Goal: Book appointment/travel/reservation

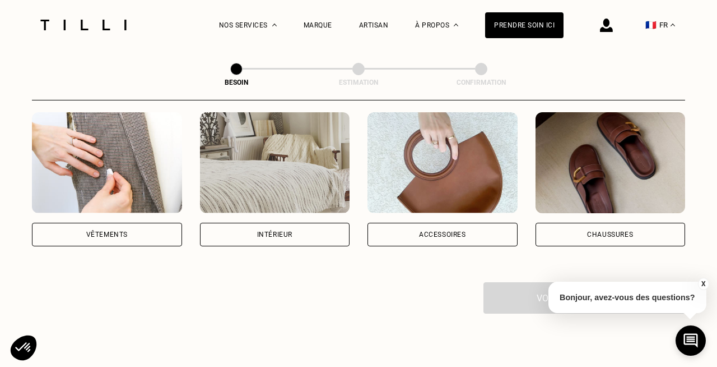
scroll to position [221, 0]
click at [135, 225] on div "Vêtements" at bounding box center [107, 235] width 150 height 24
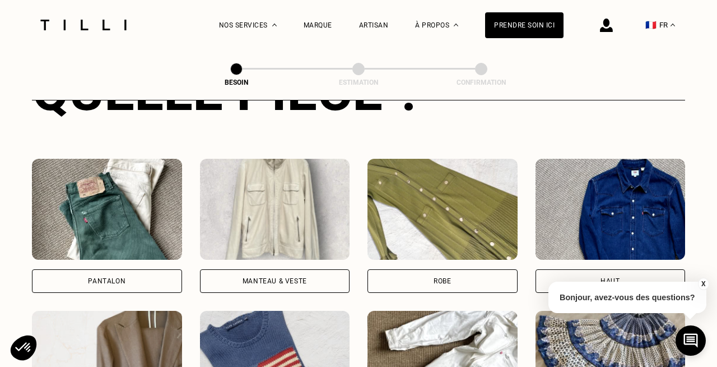
scroll to position [542, 0]
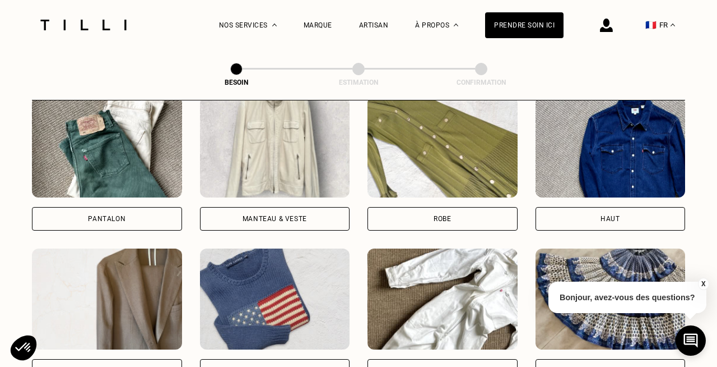
click at [418, 207] on div "Robe" at bounding box center [443, 219] width 150 height 24
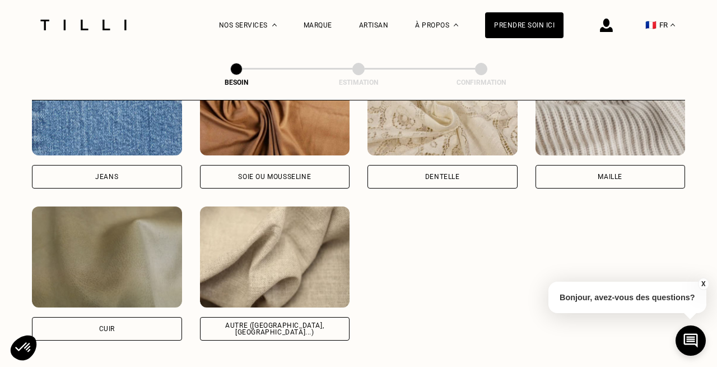
scroll to position [1268, 0]
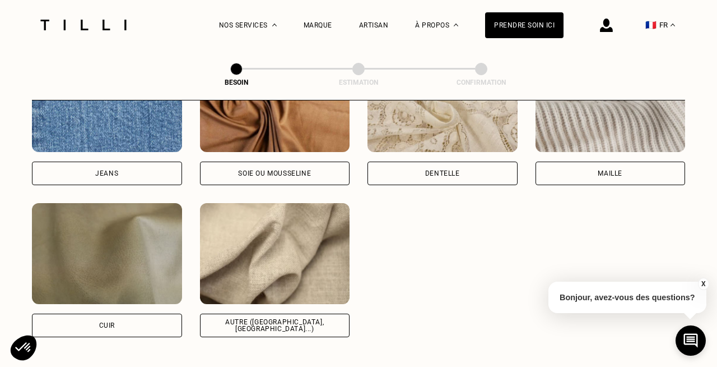
click at [262, 318] on div "Autre ([GEOGRAPHIC_DATA], [GEOGRAPHIC_DATA]...)" at bounding box center [275, 324] width 131 height 13
select select "FR"
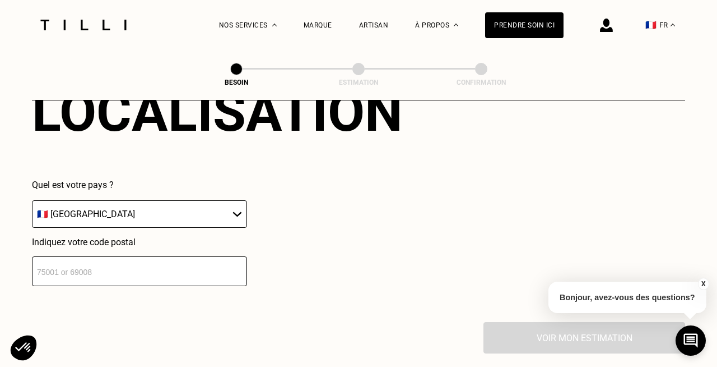
scroll to position [1595, 0]
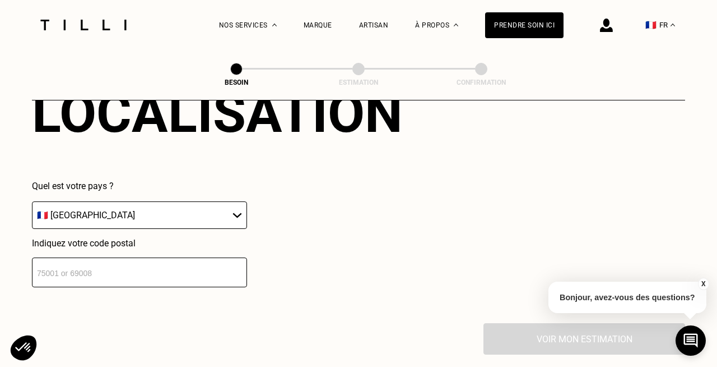
click at [123, 257] on input "number" at bounding box center [139, 272] width 215 height 30
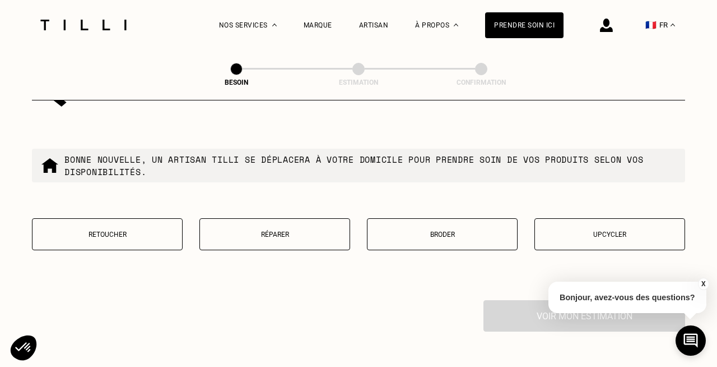
scroll to position [1911, 0]
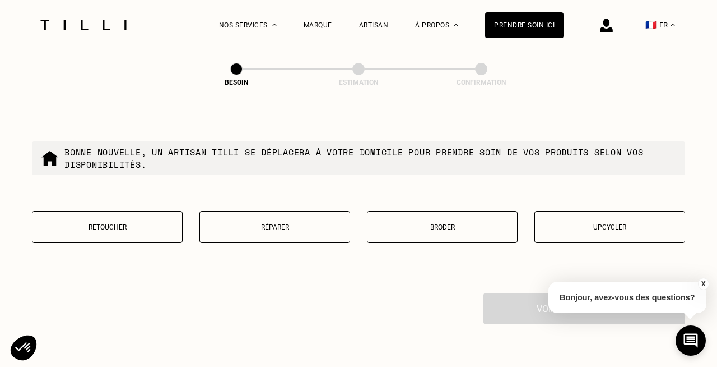
type input "44000"
click at [112, 223] on p "Retoucher" at bounding box center [107, 227] width 138 height 8
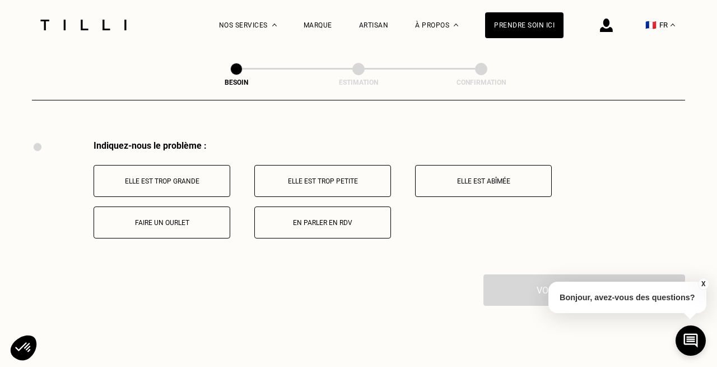
scroll to position [2067, 0]
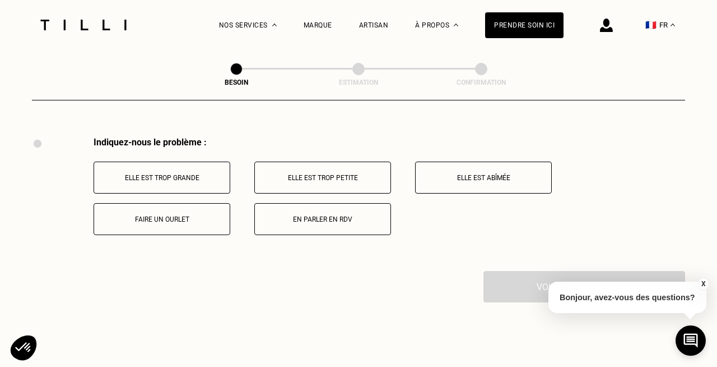
click at [321, 215] on p "En parler en RDV" at bounding box center [323, 219] width 124 height 8
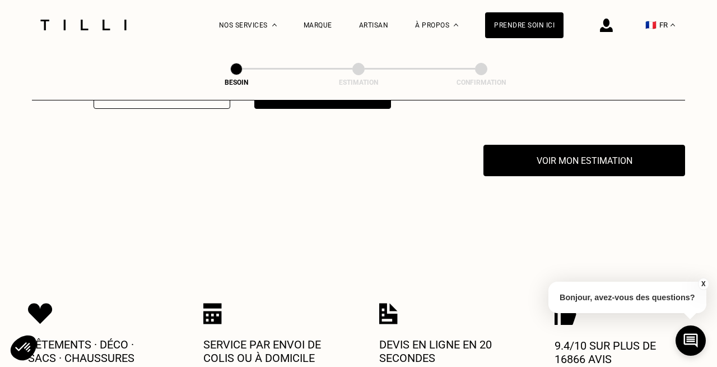
scroll to position [2201, 0]
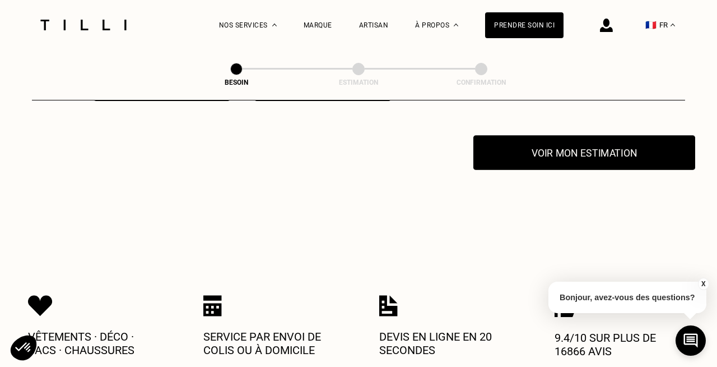
click at [545, 145] on button "Voir mon estimation" at bounding box center [585, 152] width 222 height 35
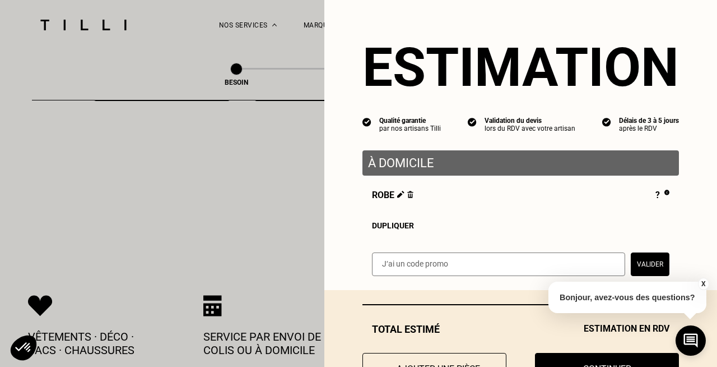
click at [401, 266] on input "text" at bounding box center [498, 264] width 253 height 24
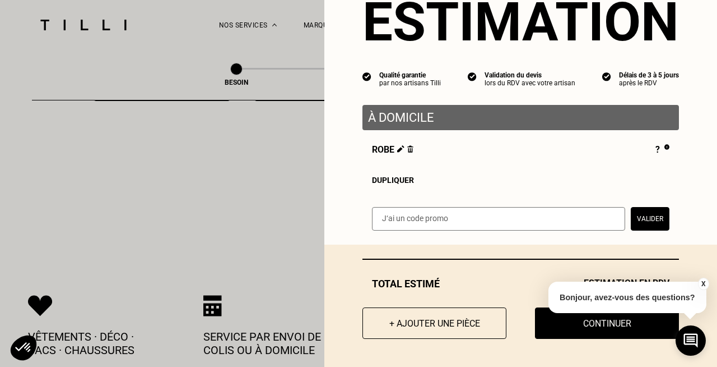
click at [707, 280] on button "X" at bounding box center [703, 283] width 11 height 12
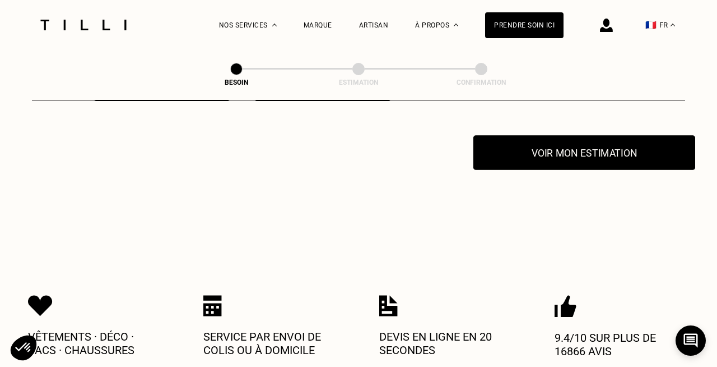
click at [590, 138] on button "Voir mon estimation" at bounding box center [585, 152] width 222 height 35
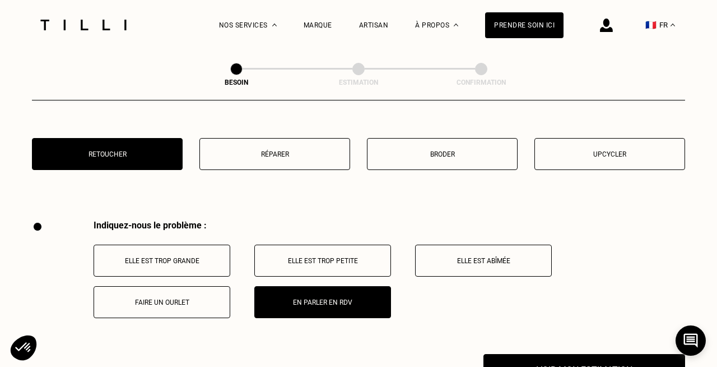
scroll to position [1960, 0]
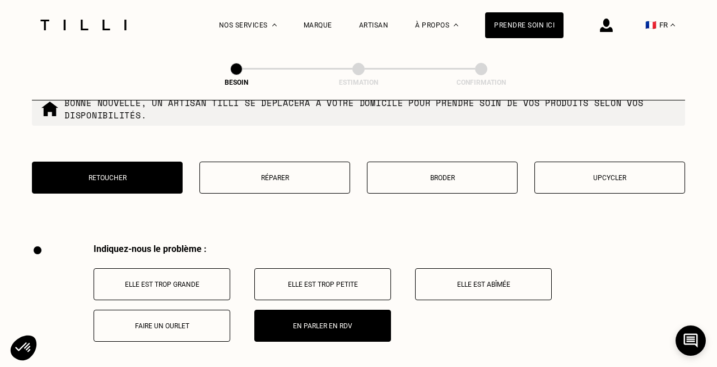
click at [203, 280] on p "Elle est trop grande" at bounding box center [162, 284] width 124 height 8
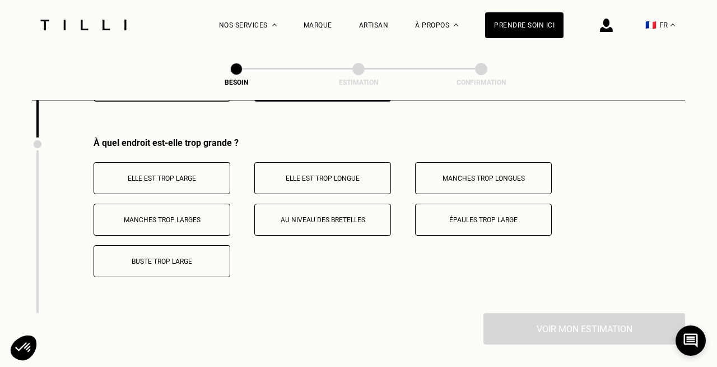
scroll to position [2201, 0]
click at [200, 257] on p "Buste trop large" at bounding box center [162, 261] width 124 height 8
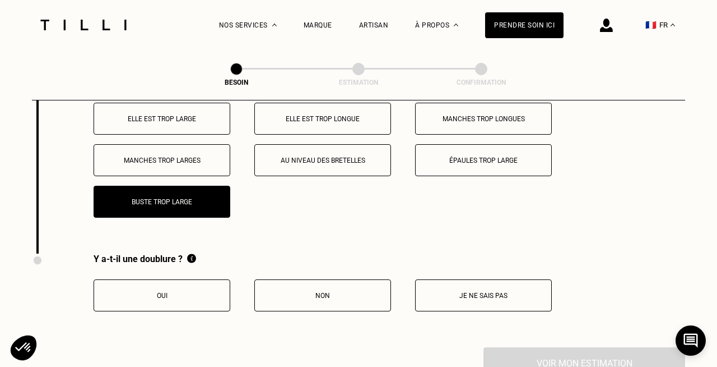
scroll to position [2293, 0]
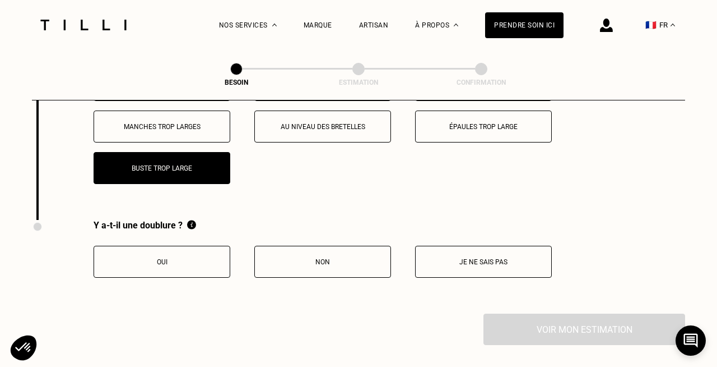
click at [294, 258] on p "Non" at bounding box center [323, 262] width 124 height 8
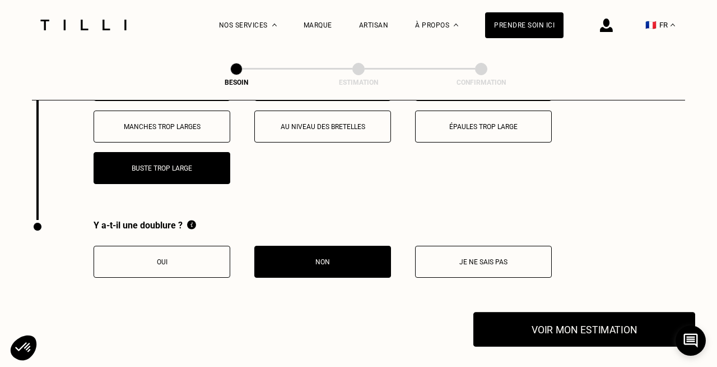
click at [522, 321] on button "Voir mon estimation" at bounding box center [585, 329] width 222 height 35
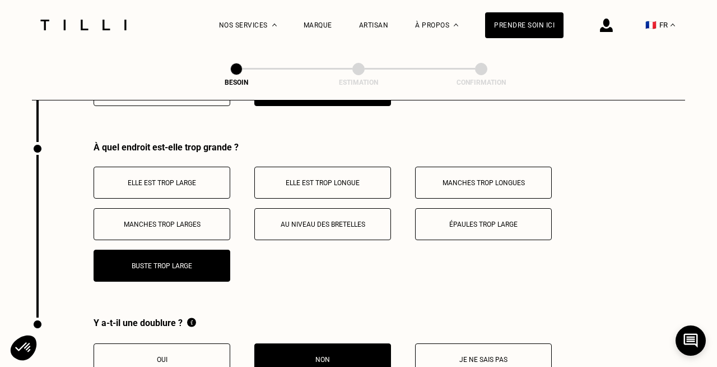
scroll to position [2181, 0]
